Goal: Task Accomplishment & Management: Manage account settings

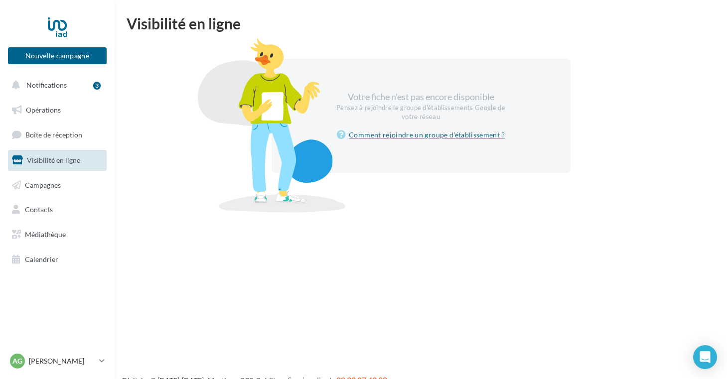
click at [447, 133] on link "Comment rejoindre un groupe d'établissement ?" at bounding box center [421, 135] width 168 height 12
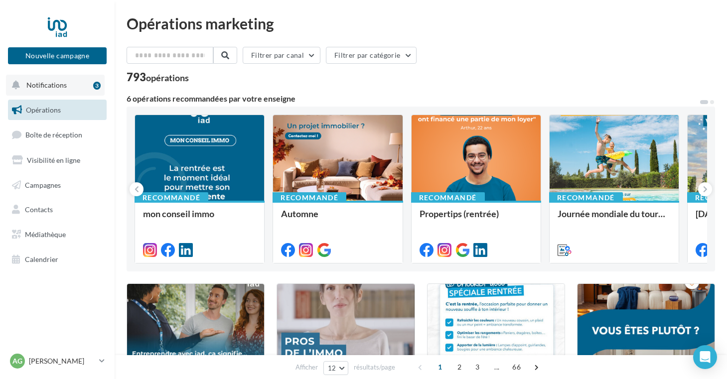
click at [64, 86] on button "Notifications 3" at bounding box center [55, 85] width 99 height 21
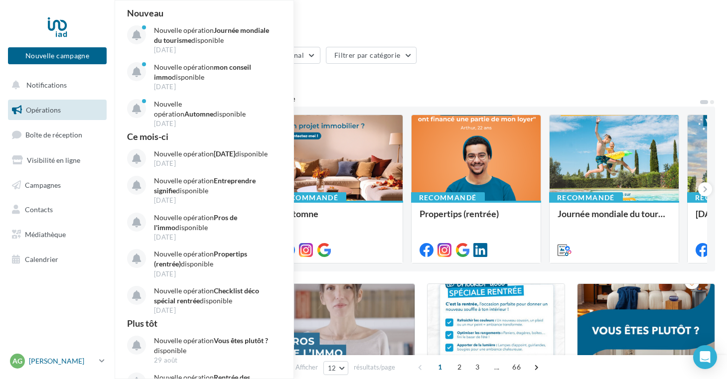
click at [69, 363] on p "[PERSON_NAME]" at bounding box center [62, 361] width 66 height 10
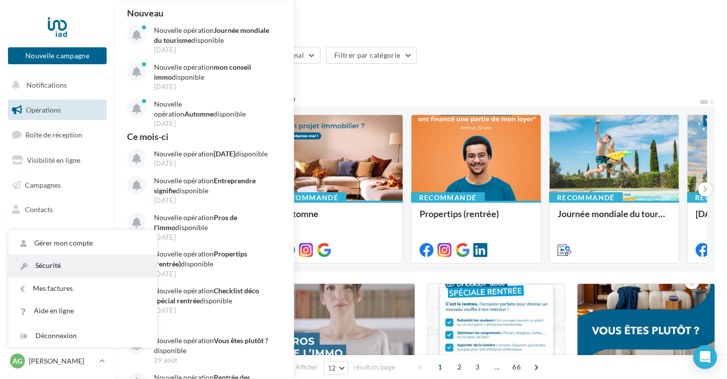
click at [59, 269] on link "Sécurité" at bounding box center [82, 266] width 148 height 22
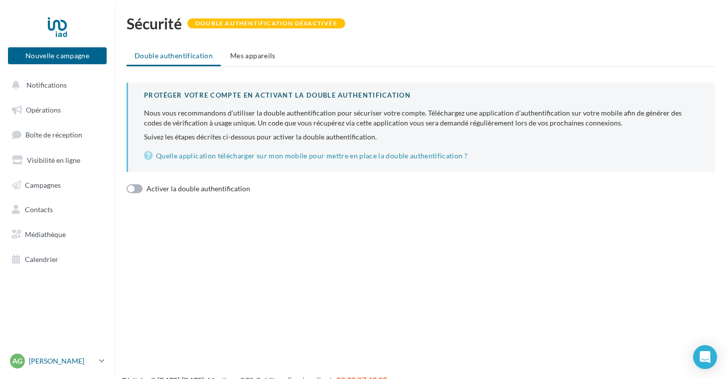
click at [72, 363] on p "[PERSON_NAME]" at bounding box center [62, 361] width 66 height 10
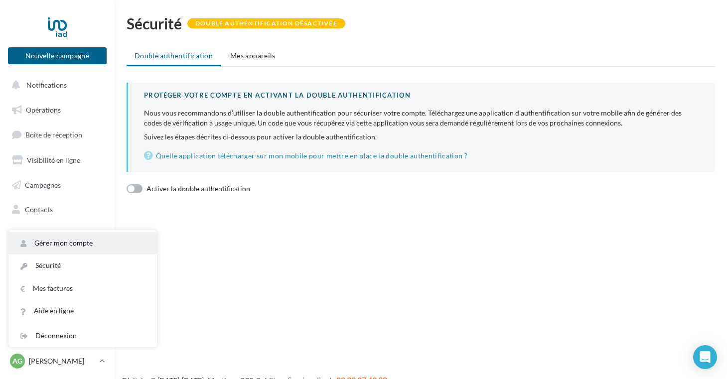
click at [94, 242] on link "Gérer mon compte" at bounding box center [82, 243] width 148 height 22
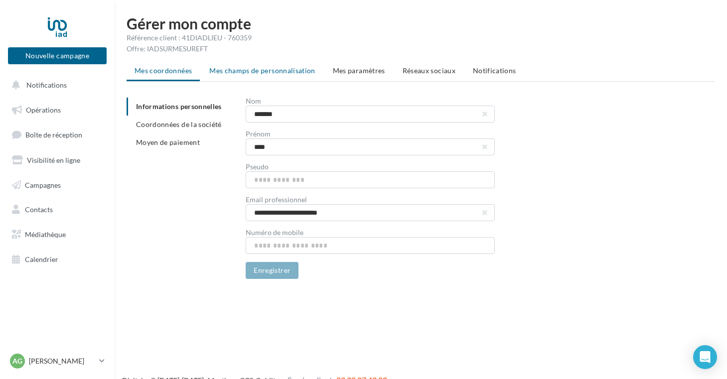
click at [230, 74] on span "Mes champs de personnalisation" at bounding box center [262, 70] width 106 height 8
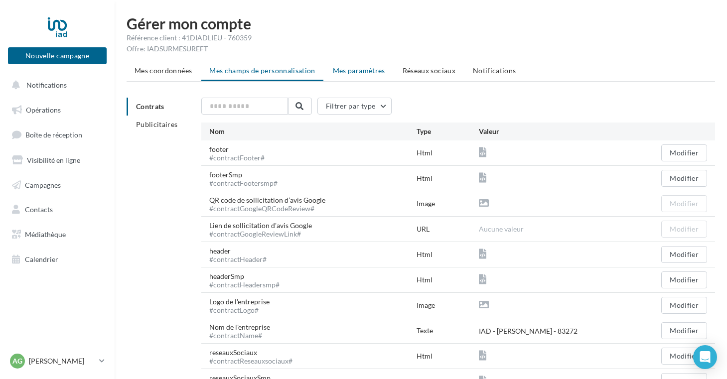
click at [369, 74] on span "Mes paramètres" at bounding box center [359, 70] width 52 height 8
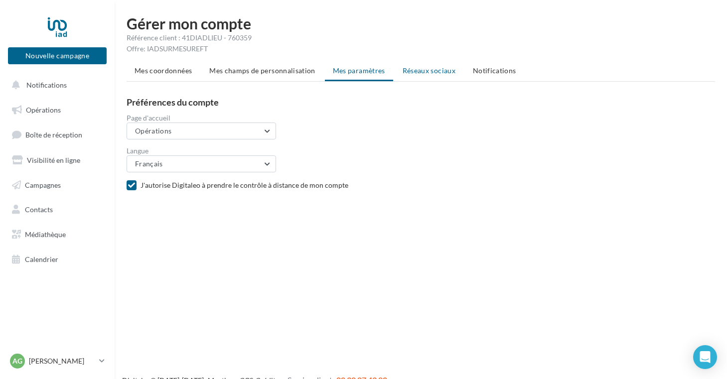
click at [413, 75] on li "Réseaux sociaux" at bounding box center [429, 71] width 69 height 18
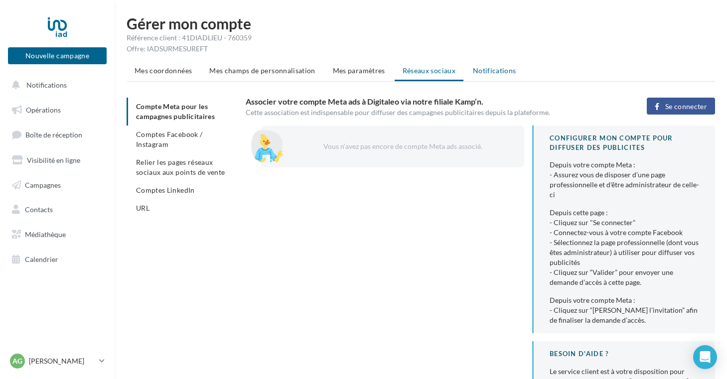
click at [491, 71] on span "Notifications" at bounding box center [494, 70] width 43 height 8
